Goal: Find specific page/section: Find specific page/section

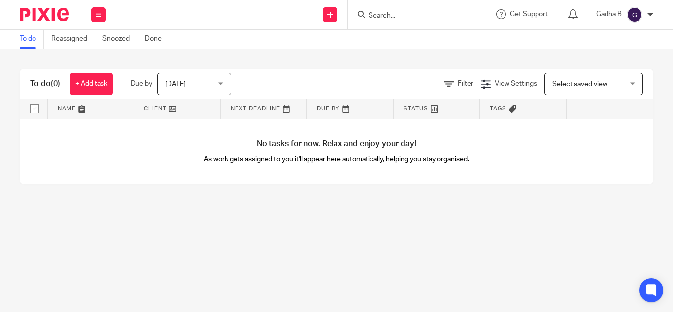
click at [375, 12] on input "Search" at bounding box center [412, 16] width 89 height 9
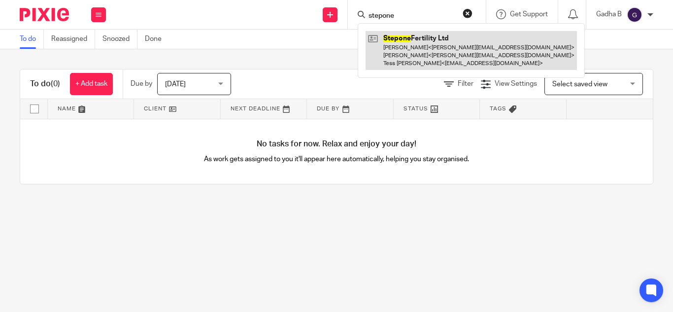
type input "stepone"
click at [391, 43] on link at bounding box center [471, 50] width 211 height 39
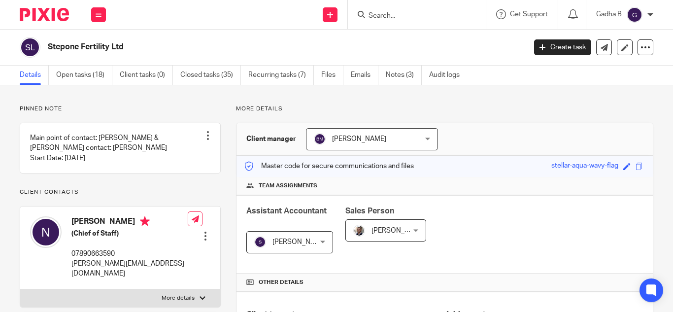
click at [632, 157] on div "Master code for secure communications and files stellar-aqua-wavy-flag Save ste…" at bounding box center [445, 166] width 416 height 21
click at [636, 166] on span at bounding box center [639, 166] width 7 height 7
click at [636, 169] on span at bounding box center [639, 166] width 7 height 7
